Goal: Task Accomplishment & Management: Complete application form

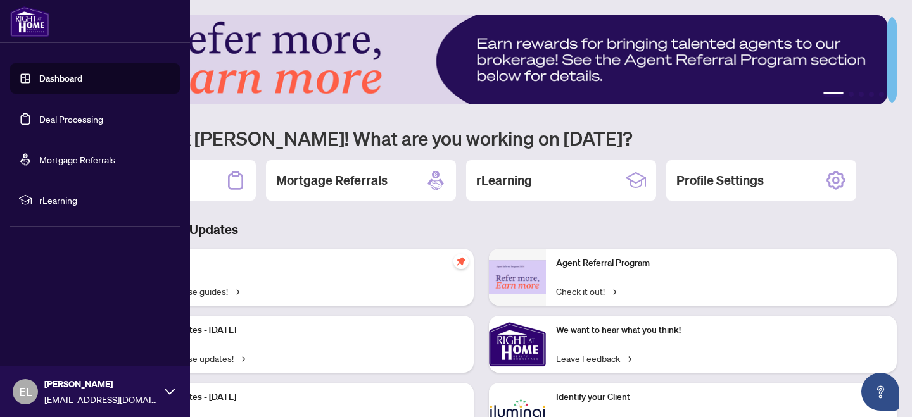
click at [57, 116] on link "Deal Processing" at bounding box center [71, 118] width 64 height 11
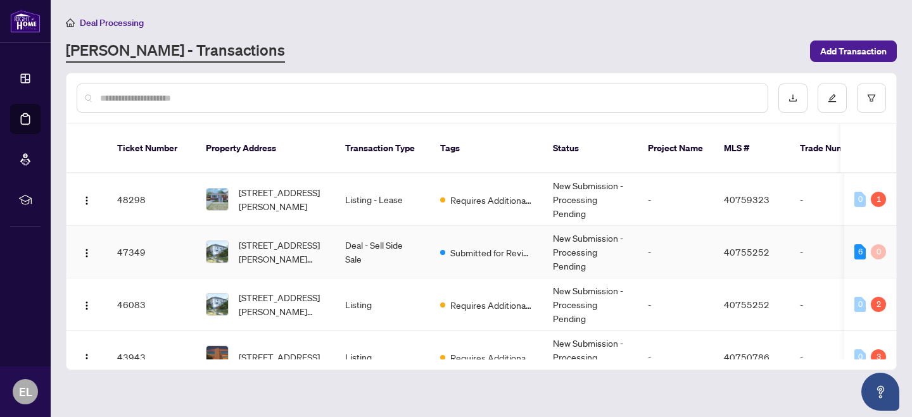
click at [283, 239] on span "[STREET_ADDRESS][PERSON_NAME][PERSON_NAME]" at bounding box center [282, 252] width 86 height 28
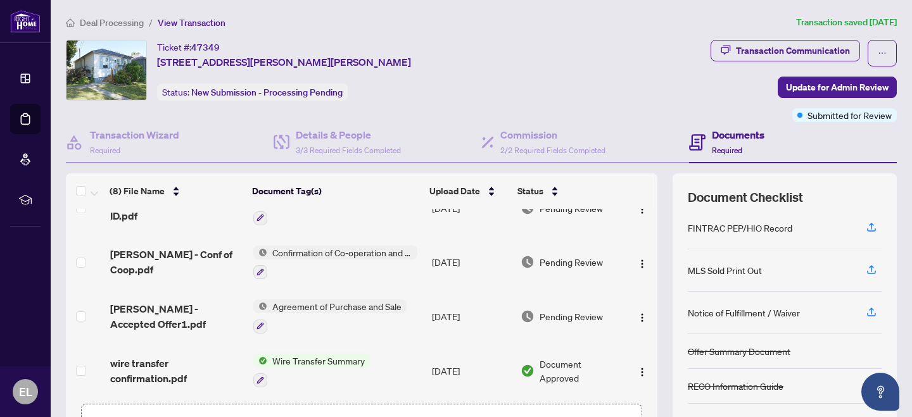
scroll to position [122, 0]
click at [866, 272] on icon "button" at bounding box center [871, 270] width 11 height 11
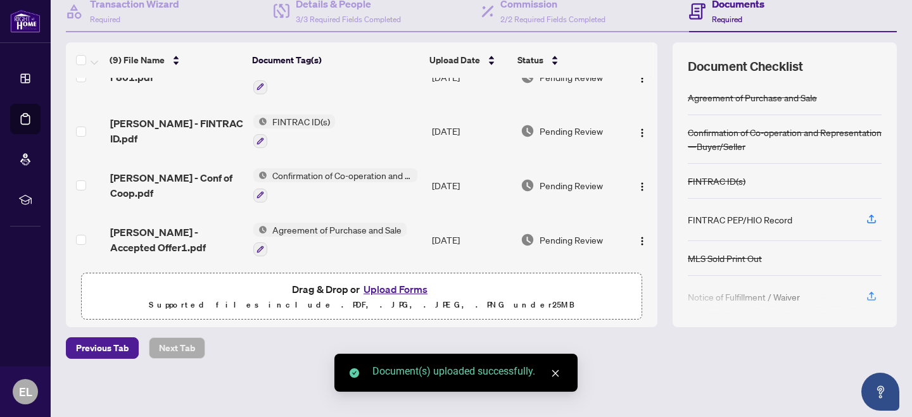
scroll to position [131, 0]
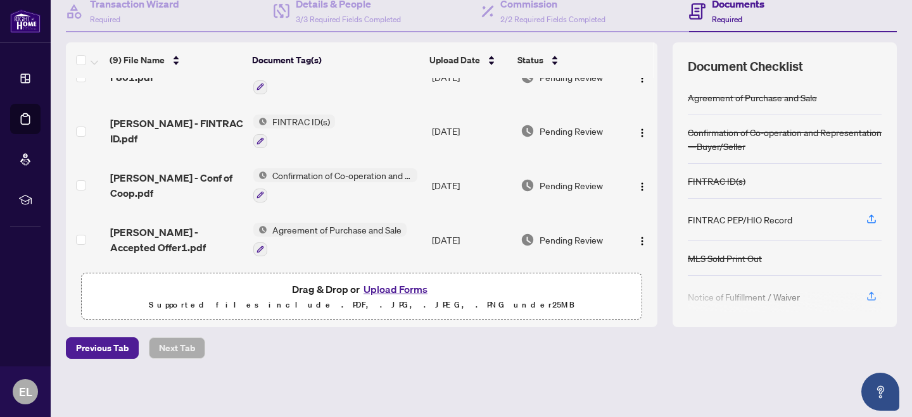
click at [862, 296] on div at bounding box center [785, 303] width 194 height 20
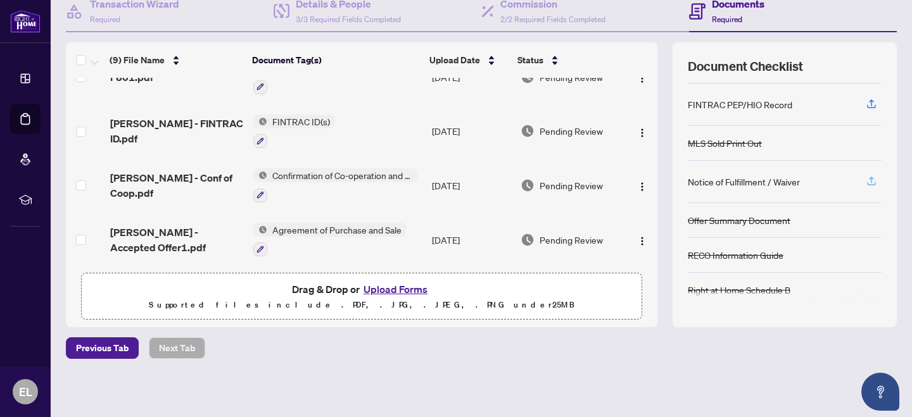
click at [866, 179] on icon "button" at bounding box center [871, 180] width 11 height 11
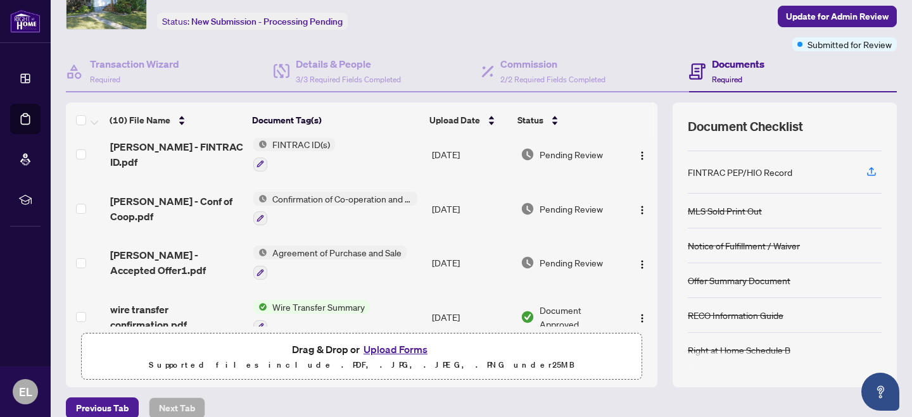
scroll to position [352, 0]
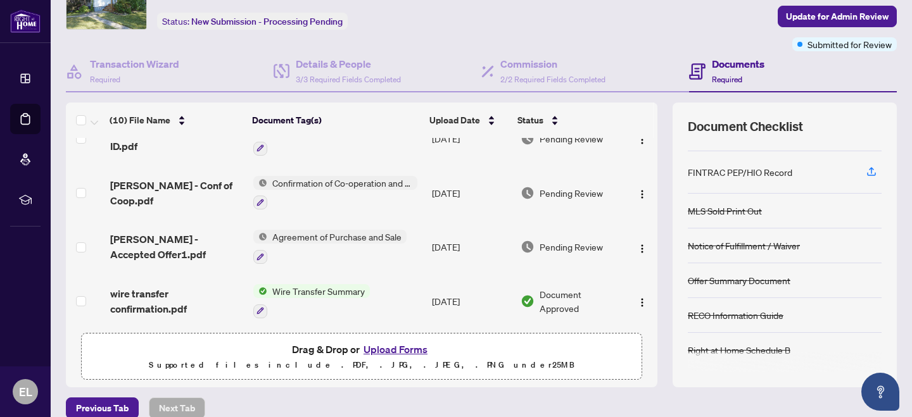
click at [391, 352] on button "Upload Forms" at bounding box center [396, 349] width 72 height 16
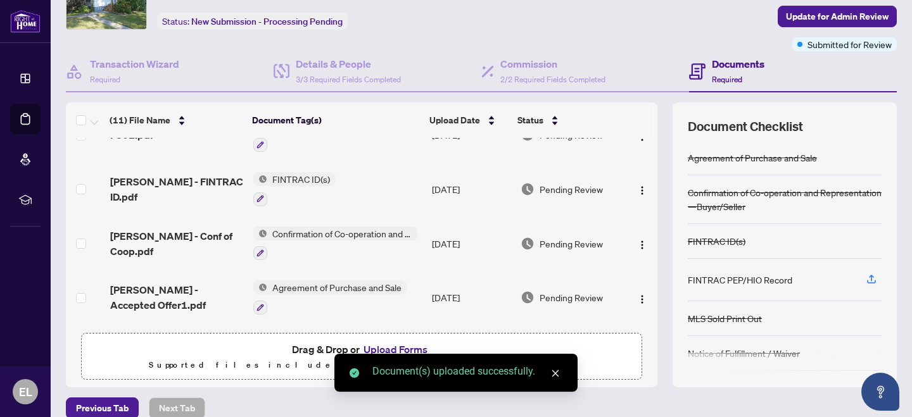
click at [388, 348] on button "Upload Forms" at bounding box center [396, 349] width 72 height 16
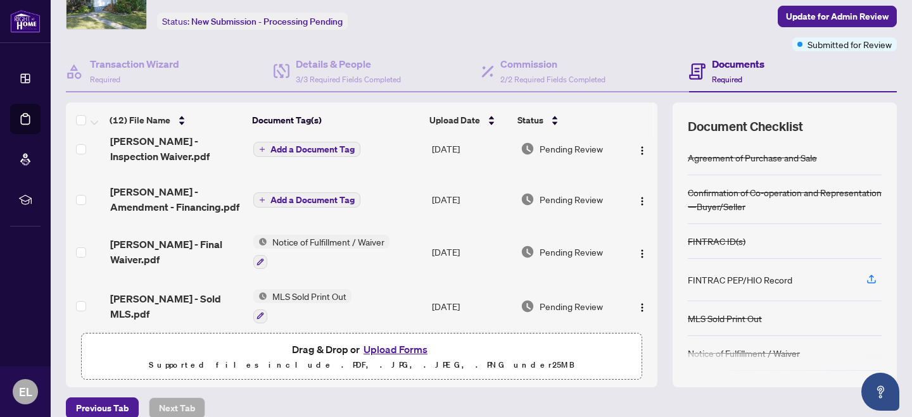
scroll to position [15, 0]
click at [325, 199] on span "Add a Document Tag" at bounding box center [312, 200] width 84 height 9
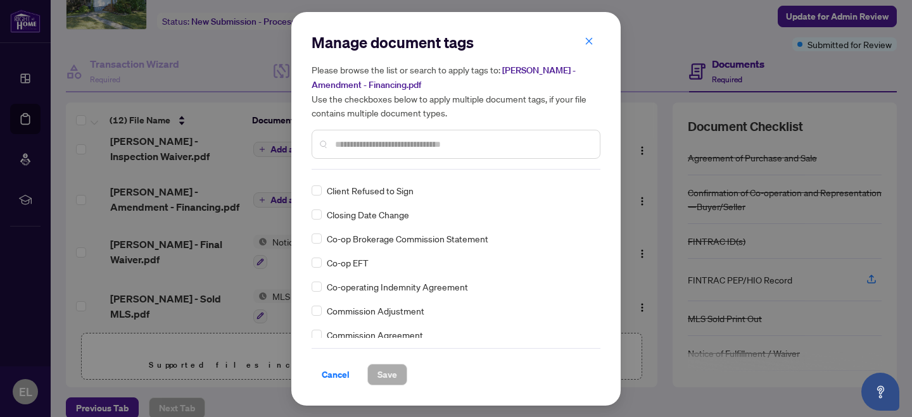
scroll to position [550, 0]
click at [343, 373] on span "Cancel" at bounding box center [336, 375] width 28 height 20
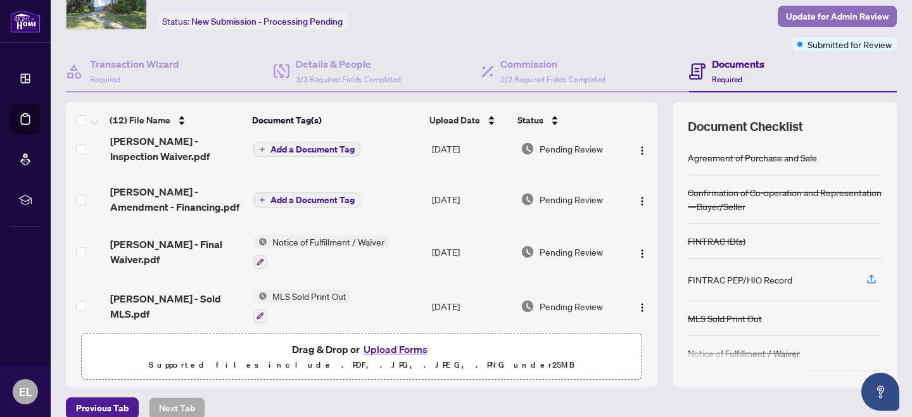
click at [828, 16] on span "Update for Admin Review" at bounding box center [837, 16] width 103 height 20
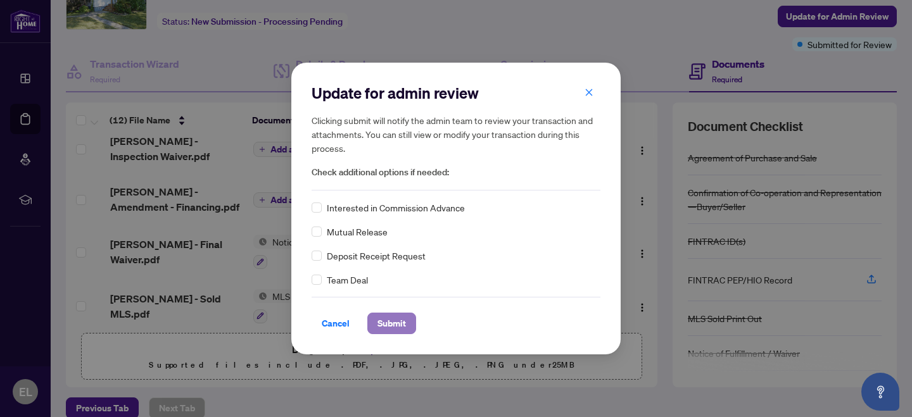
click at [391, 325] on span "Submit" at bounding box center [391, 323] width 28 height 20
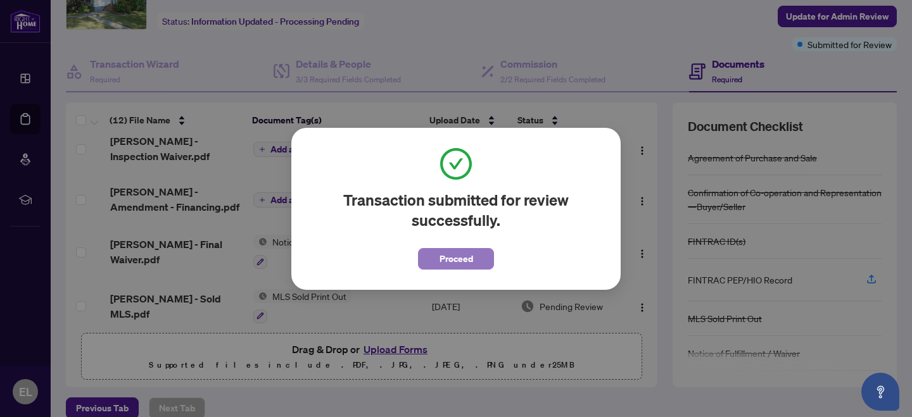
click at [453, 258] on span "Proceed" at bounding box center [456, 259] width 34 height 20
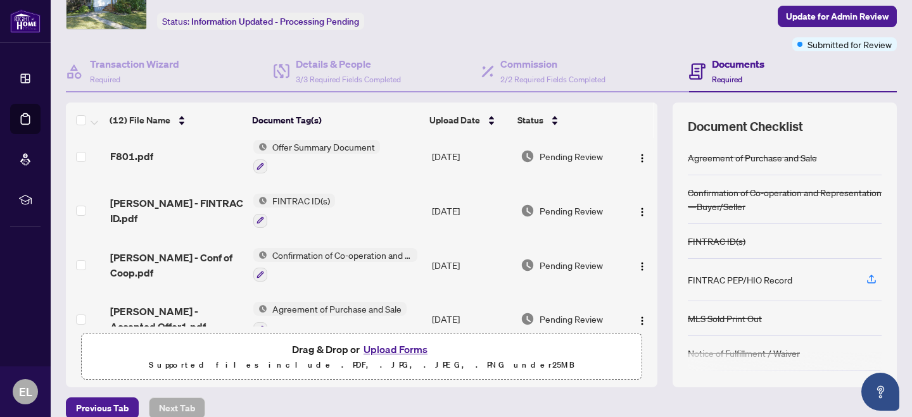
scroll to position [453, 0]
